Goal: Book appointment/travel/reservation

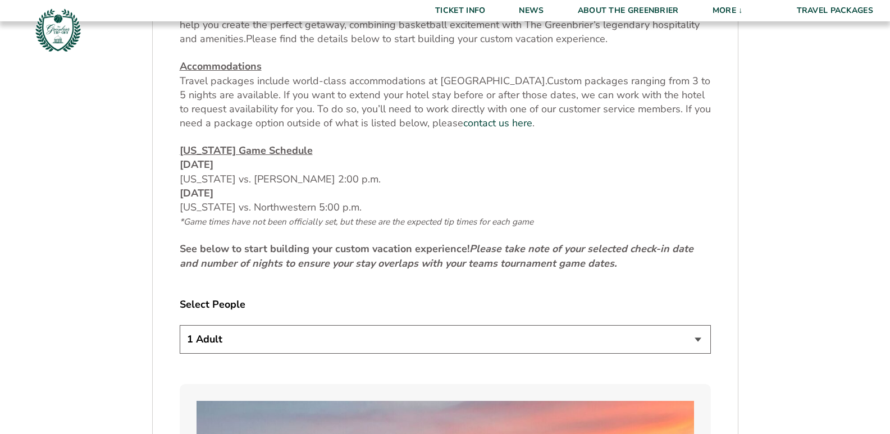
scroll to position [506, 0]
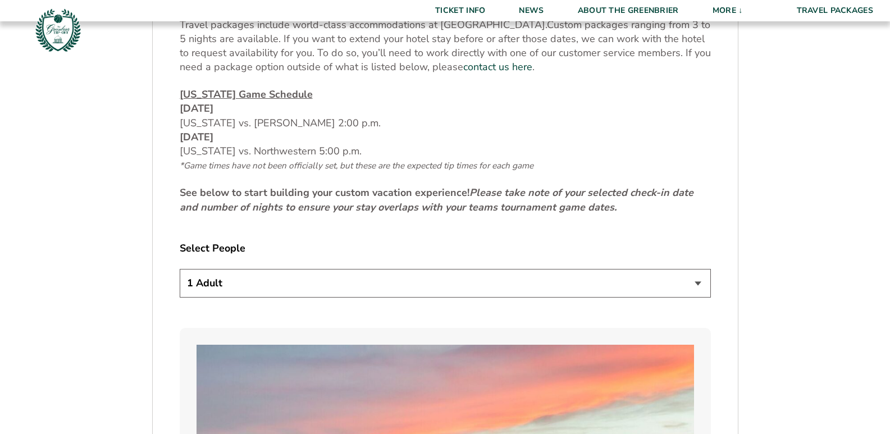
click at [699, 284] on select "1 Adult 2 Adults 3 Adults 4 Adults 2 Adults + 1 Child 2 Adults + 2 Children 2 A…" at bounding box center [445, 283] width 531 height 29
select select "2 Adults"
click at [180, 269] on select "1 Adult 2 Adults 3 Adults 4 Adults 2 Adults + 1 Child 2 Adults + 2 Children 2 A…" at bounding box center [445, 283] width 531 height 29
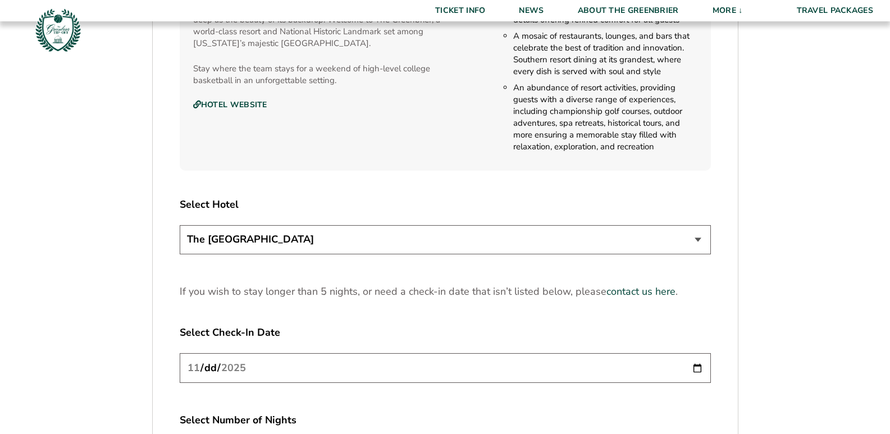
scroll to position [1292, 0]
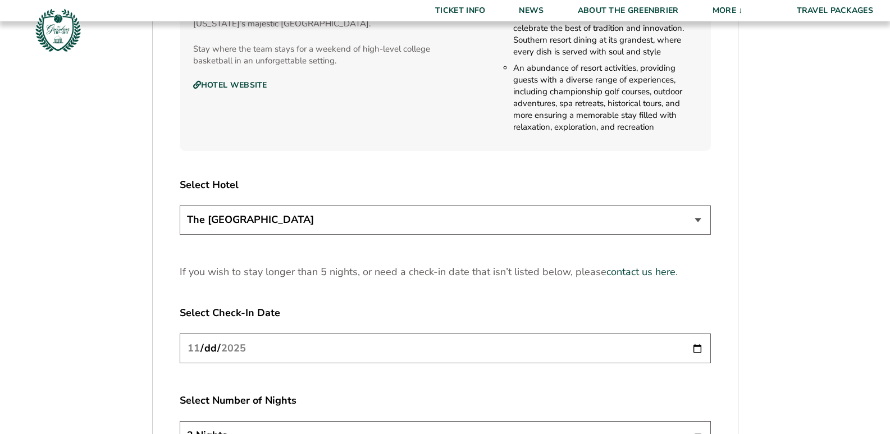
click at [701, 224] on select "The [GEOGRAPHIC_DATA]" at bounding box center [445, 220] width 531 height 29
click at [701, 222] on select "The [GEOGRAPHIC_DATA]" at bounding box center [445, 220] width 531 height 29
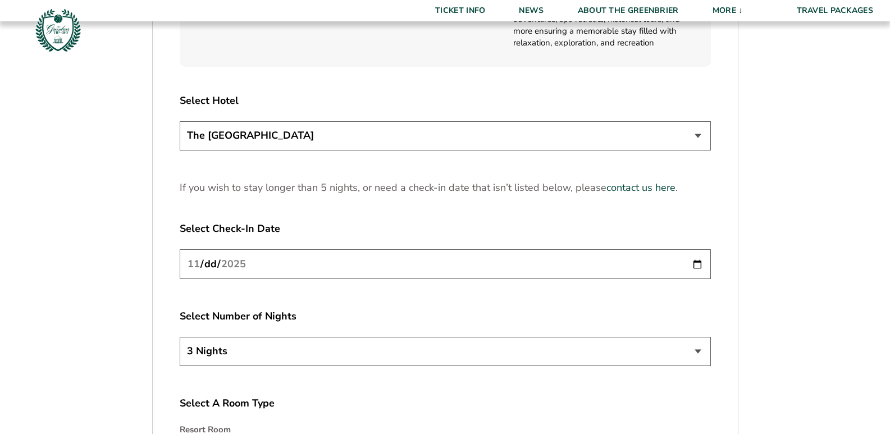
scroll to position [1404, 0]
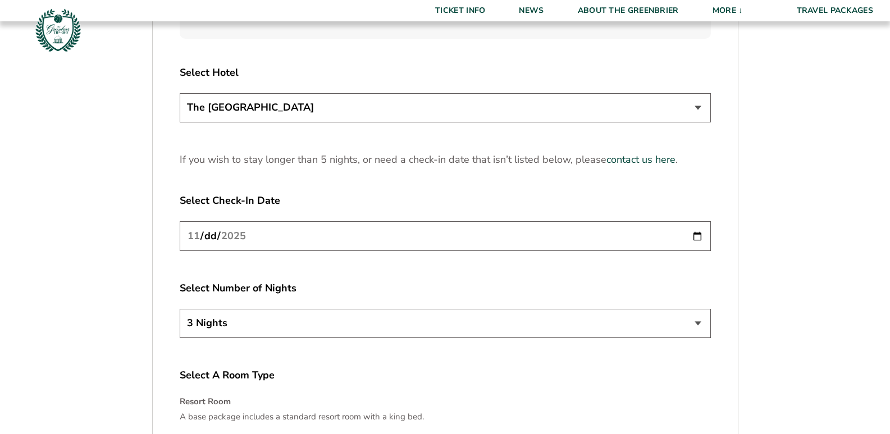
click at [698, 234] on input "[DATE]" at bounding box center [445, 236] width 531 height 30
type input "[DATE]"
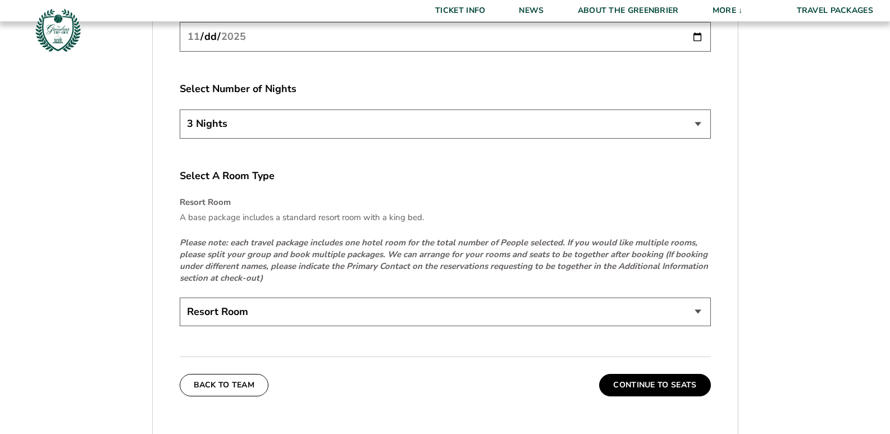
scroll to position [1629, 0]
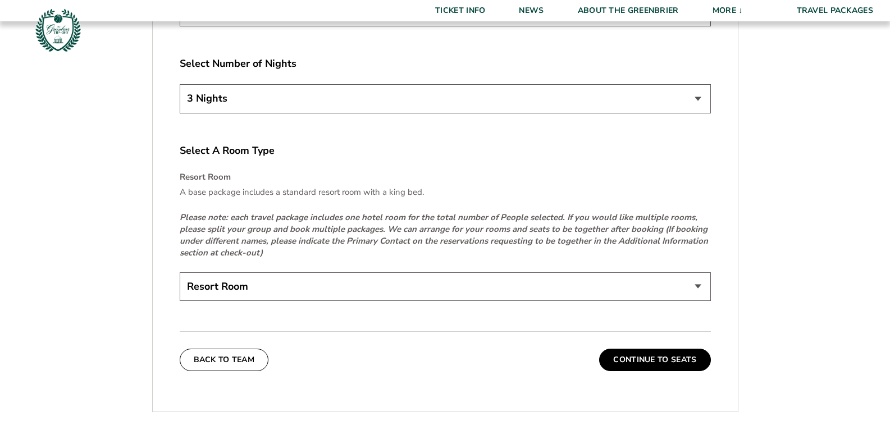
click at [698, 289] on select "Resort Room" at bounding box center [445, 286] width 531 height 29
click at [699, 285] on select "Resort Room" at bounding box center [445, 286] width 531 height 29
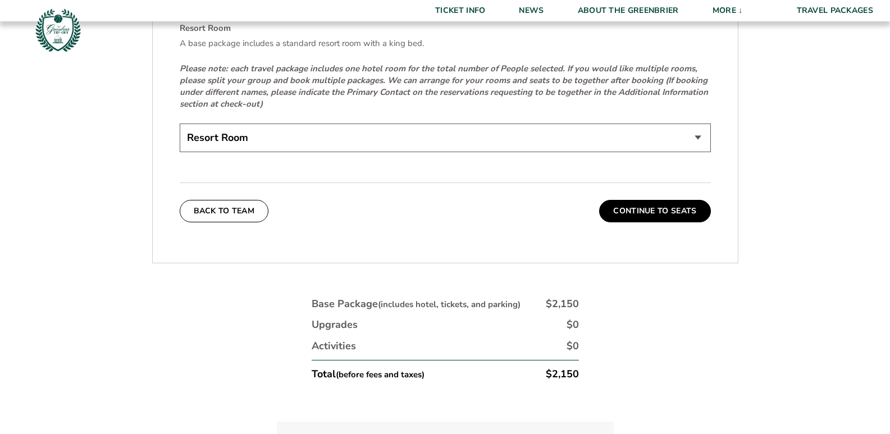
scroll to position [1798, 0]
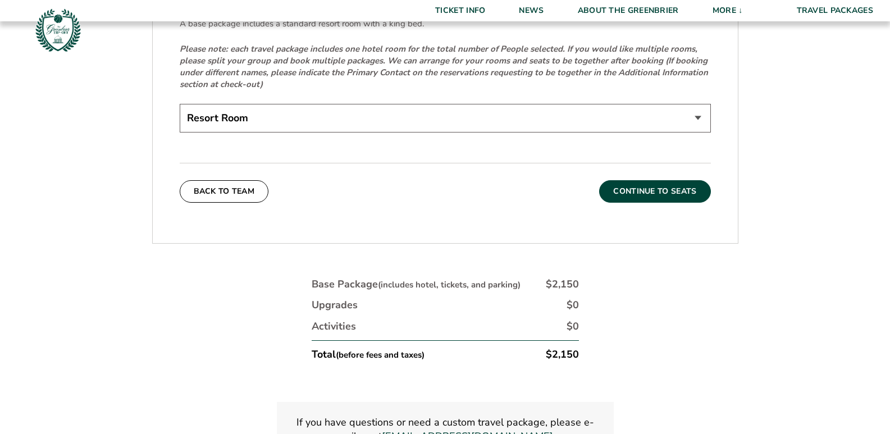
click at [665, 190] on button "Continue To Seats" at bounding box center [654, 191] width 111 height 22
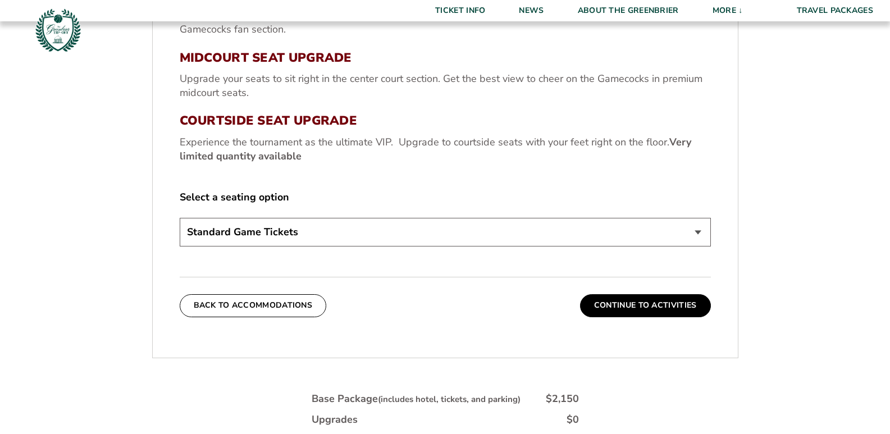
scroll to position [486, 0]
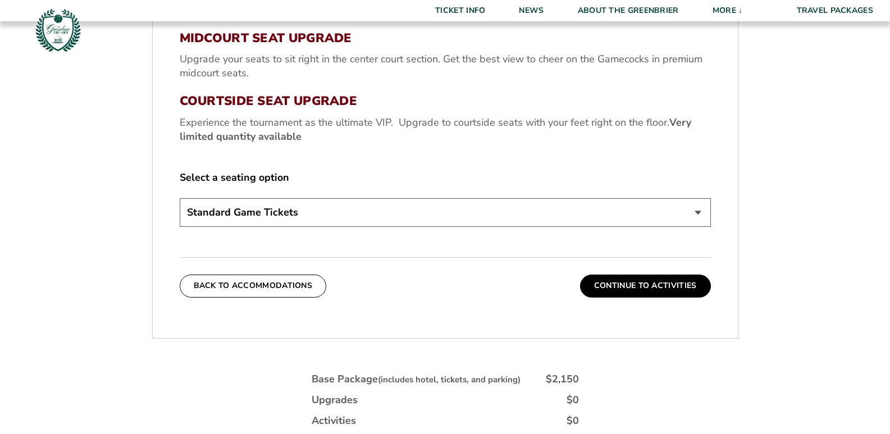
click at [698, 212] on select "Standard Game Tickets Midcourt Seat Upgrade (+$130 per person) Courtside Seat U…" at bounding box center [445, 212] width 531 height 29
click at [699, 212] on select "Standard Game Tickets Midcourt Seat Upgrade (+$130 per person) Courtside Seat U…" at bounding box center [445, 212] width 531 height 29
click at [678, 289] on button "Continue To Activities" at bounding box center [645, 286] width 131 height 22
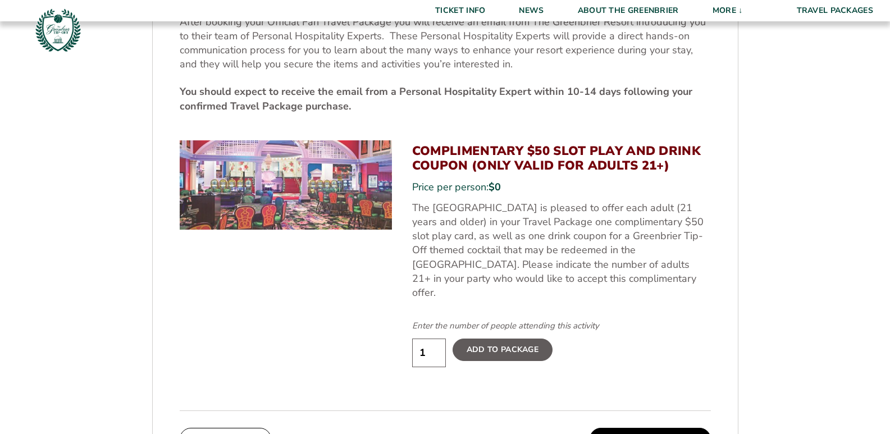
scroll to position [542, 0]
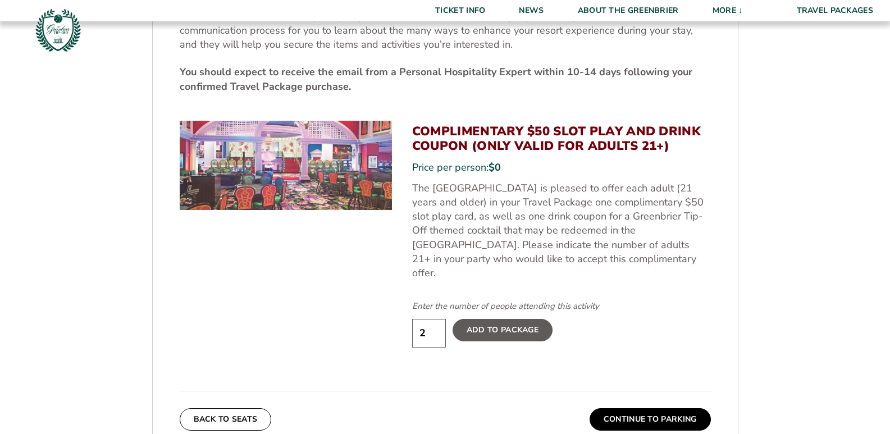
type input "2"
click at [433, 319] on input "2" at bounding box center [429, 333] width 34 height 29
click at [524, 320] on label "Add To Package" at bounding box center [503, 330] width 100 height 22
click at [0, 0] on input "Add To Package" at bounding box center [0, 0] width 0 height 0
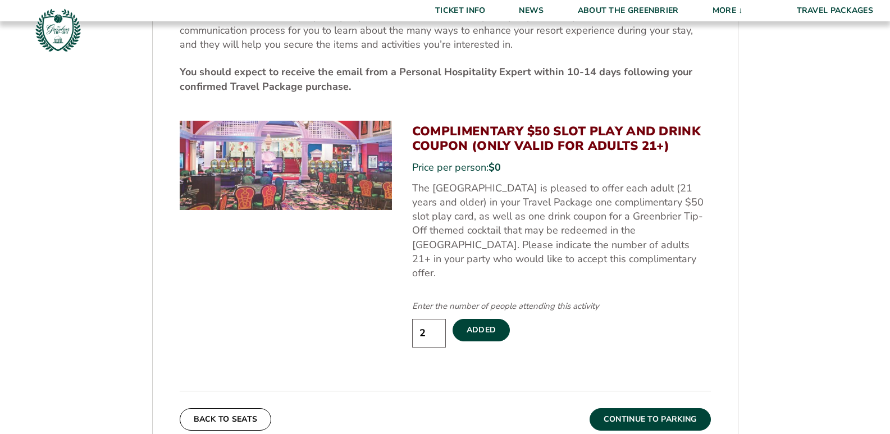
click at [675, 408] on button "Continue To Parking" at bounding box center [650, 419] width 121 height 22
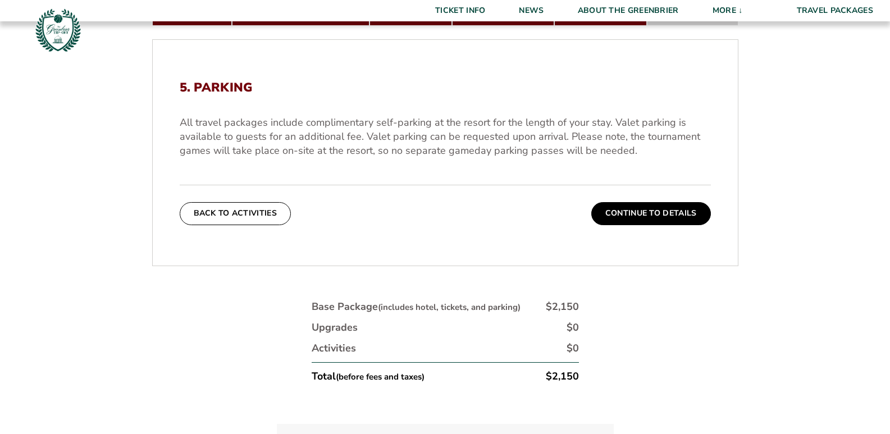
scroll to position [261, 0]
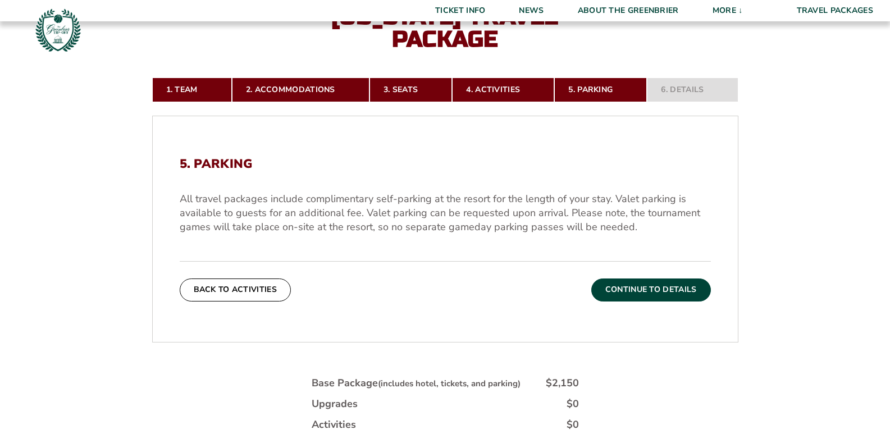
click at [670, 298] on button "Continue To Details" at bounding box center [652, 290] width 120 height 22
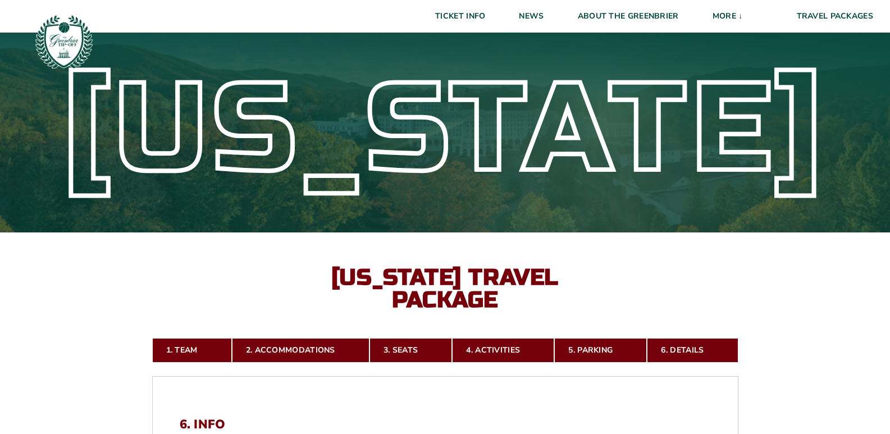
scroll to position [0, 0]
